Goal: Task Accomplishment & Management: Complete application form

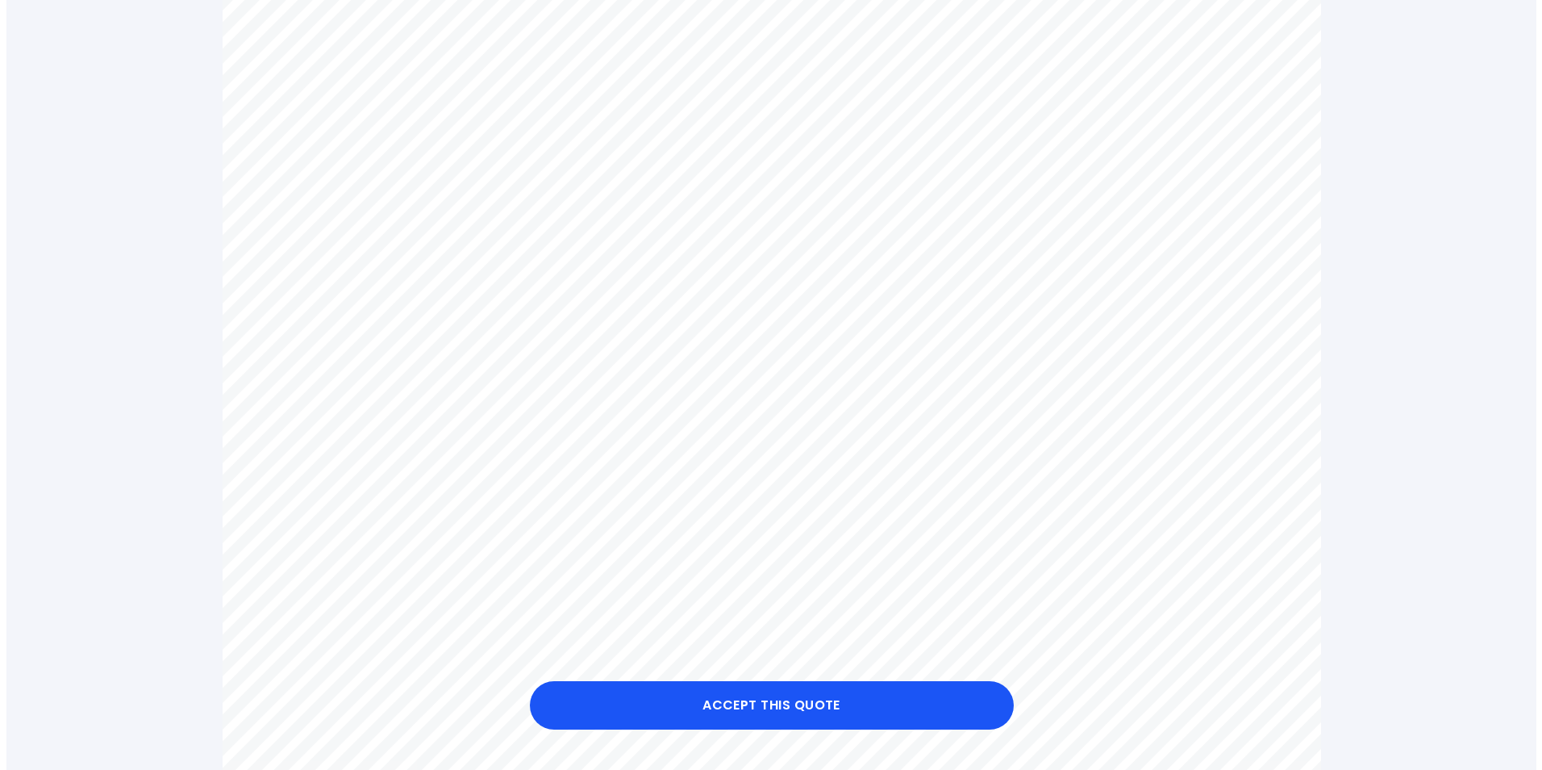
scroll to position [726, 0]
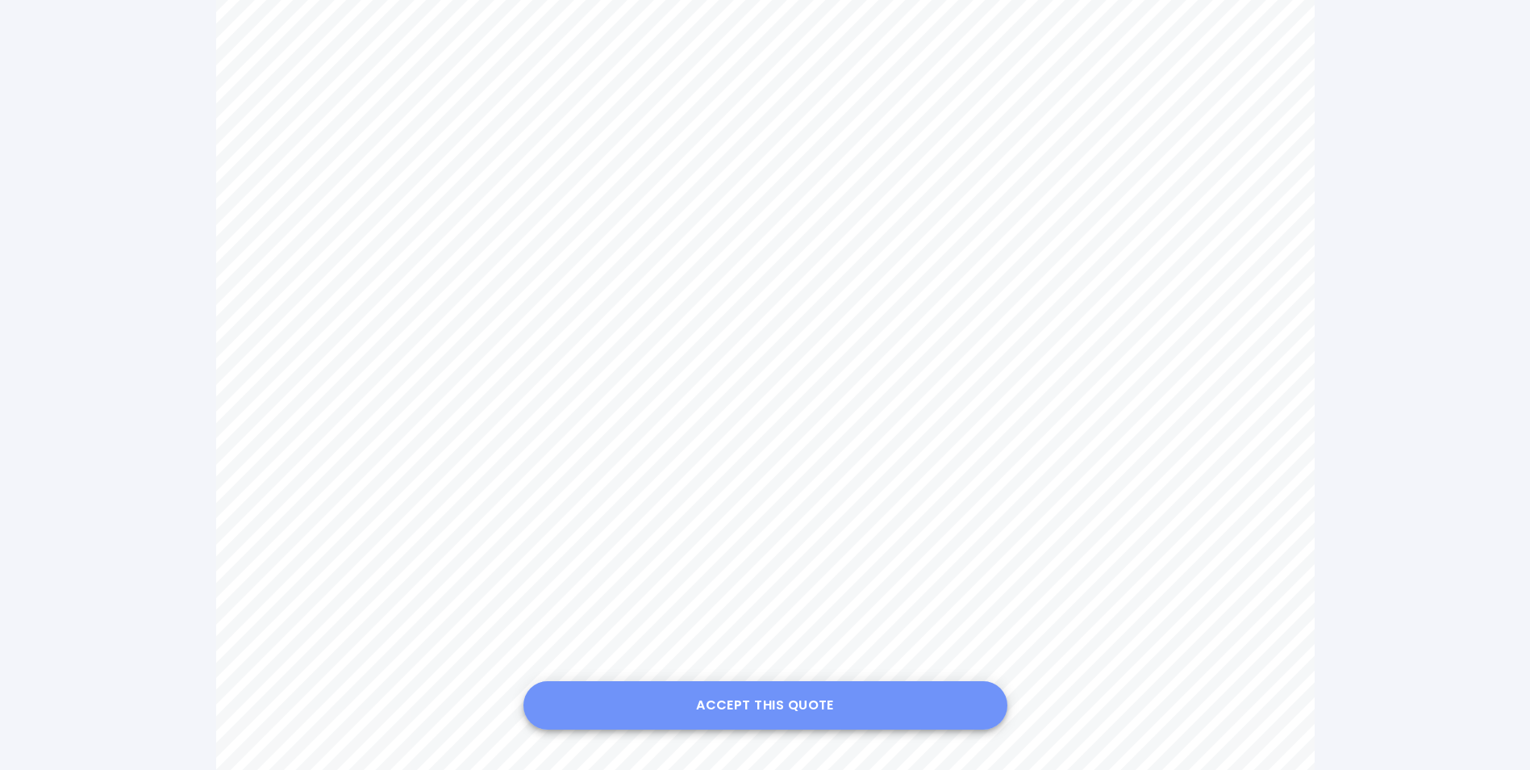
click at [748, 709] on button "Accept this Quote" at bounding box center [766, 705] width 484 height 48
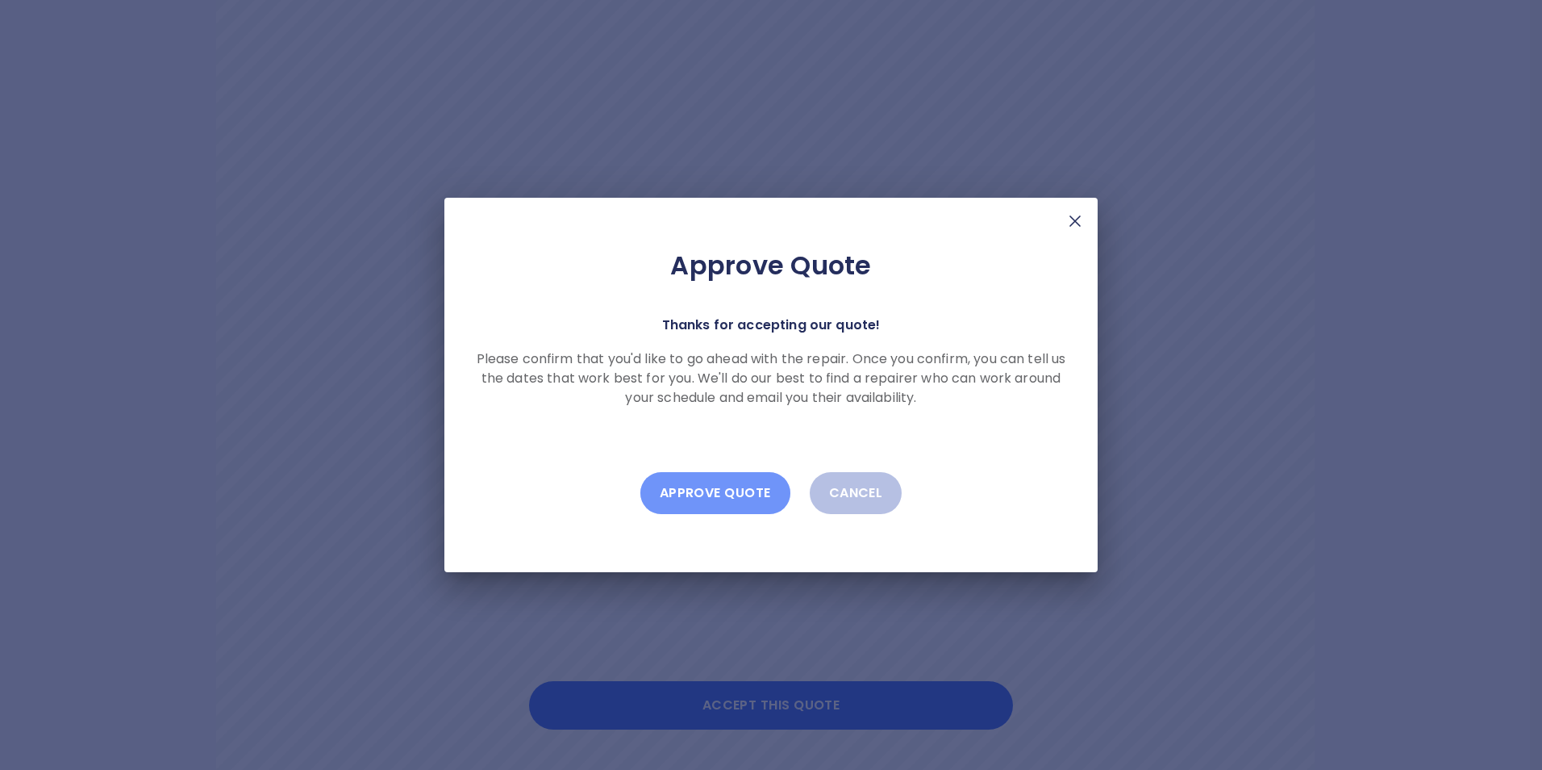
click at [735, 491] on button "Approve Quote" at bounding box center [715, 493] width 150 height 42
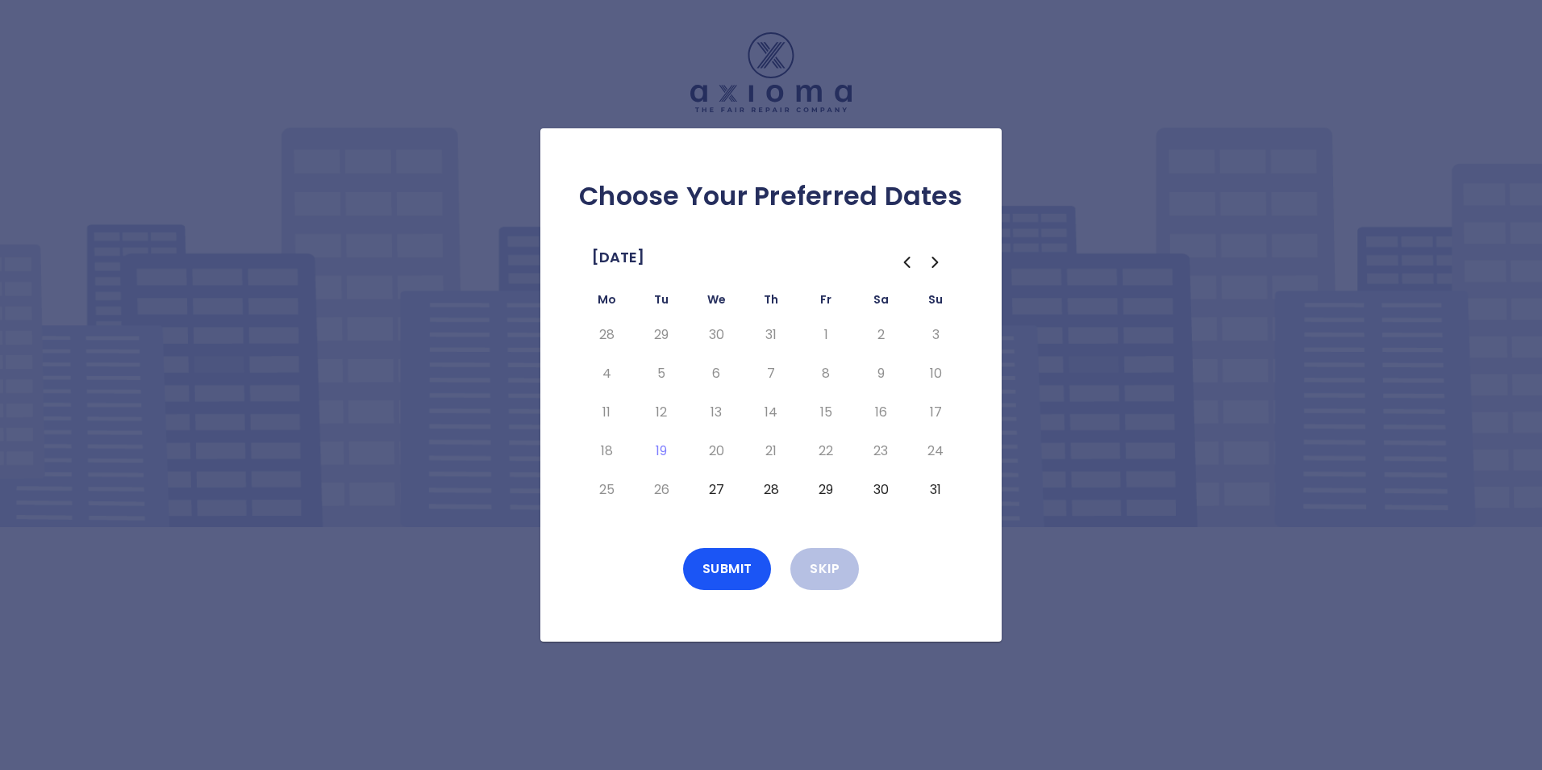
click at [722, 490] on button "27" at bounding box center [716, 490] width 29 height 26
click at [908, 264] on icon "Go to the Previous Month" at bounding box center [906, 261] width 19 height 19
click at [935, 265] on icon "Go to the Next Month" at bounding box center [934, 262] width 5 height 10
click at [816, 565] on button "Skip" at bounding box center [825, 569] width 69 height 42
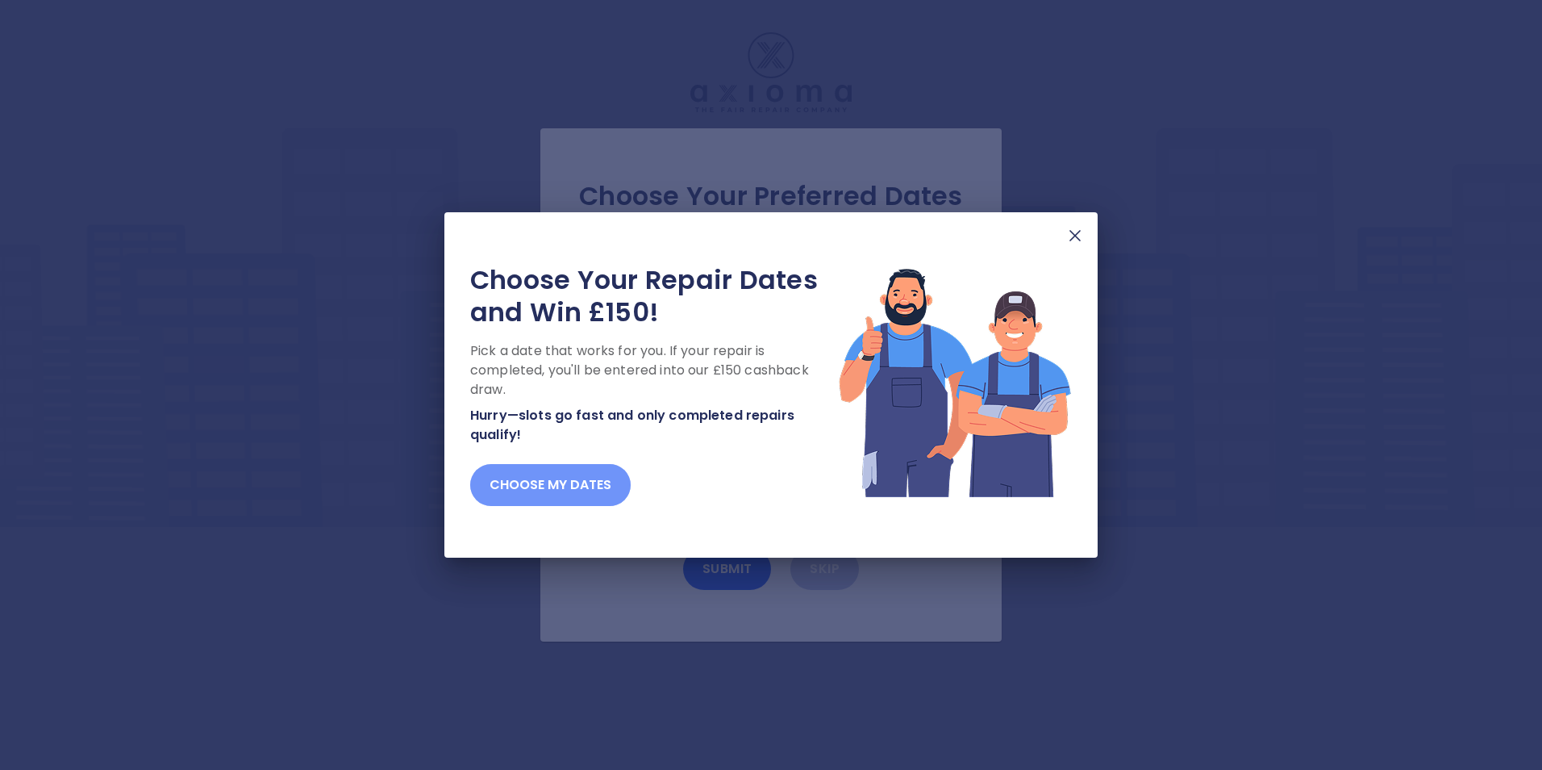
click at [574, 484] on button "Choose my dates" at bounding box center [550, 485] width 161 height 42
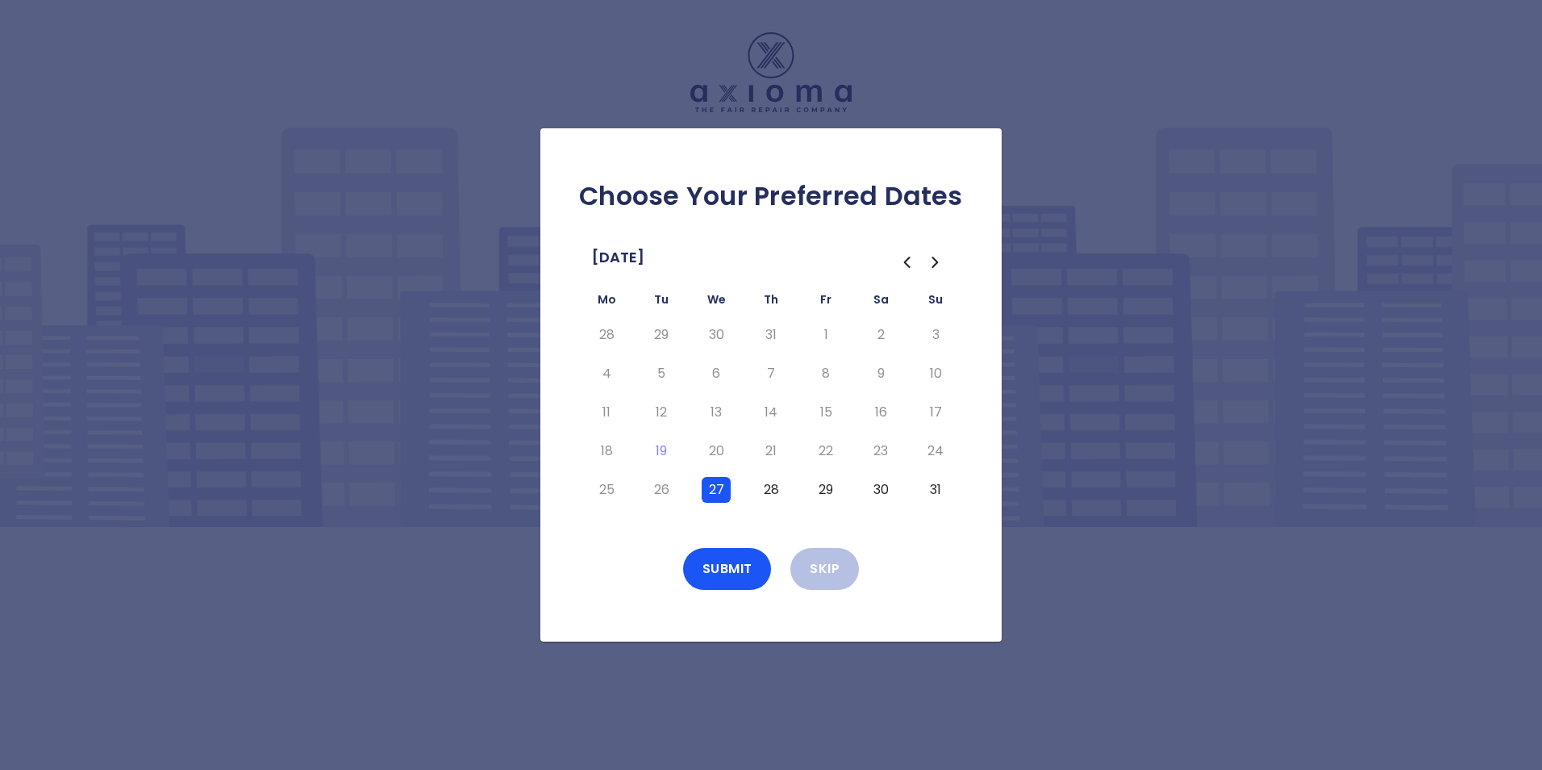
click at [714, 488] on button "27" at bounding box center [716, 490] width 29 height 26
click at [938, 258] on icon "Go to the Next Month" at bounding box center [935, 261] width 19 height 19
click at [909, 261] on icon "Go to the Previous Month" at bounding box center [906, 261] width 19 height 19
click at [773, 492] on button "28" at bounding box center [771, 490] width 29 height 26
click at [741, 558] on button "Submit" at bounding box center [727, 569] width 89 height 42
